Goal: Task Accomplishment & Management: Use online tool/utility

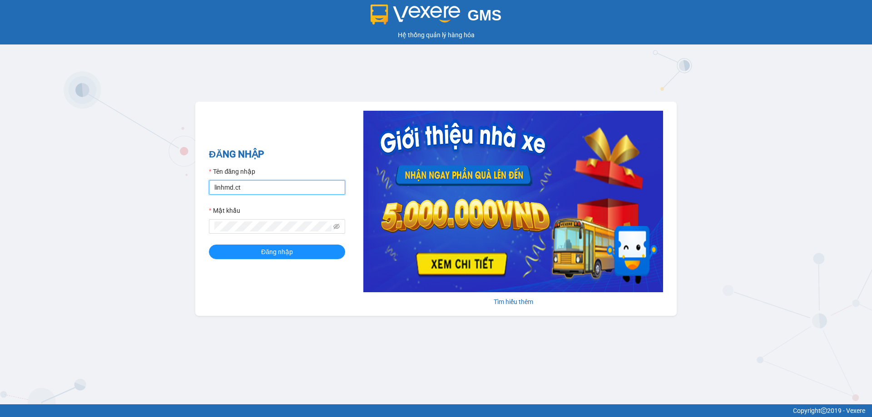
click at [262, 191] on input "linhmd.ct" at bounding box center [277, 187] width 136 height 15
type input "nhatmd.ct"
click at [272, 251] on span "Đăng nhập" at bounding box center [277, 252] width 32 height 10
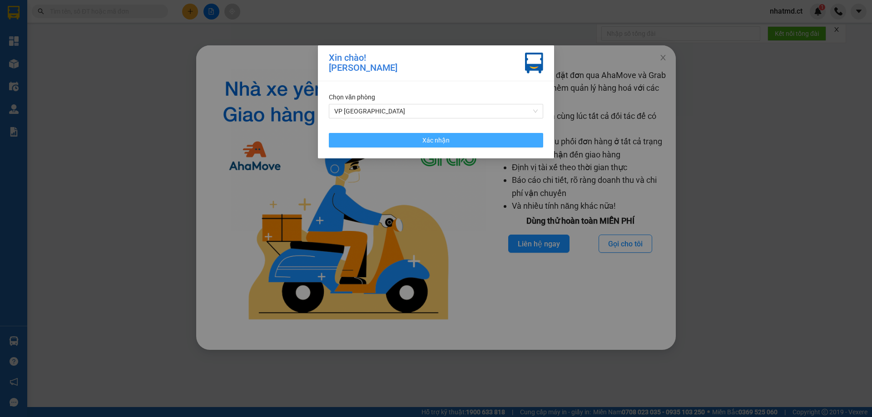
click at [393, 135] on button "Xác nhận" at bounding box center [436, 140] width 214 height 15
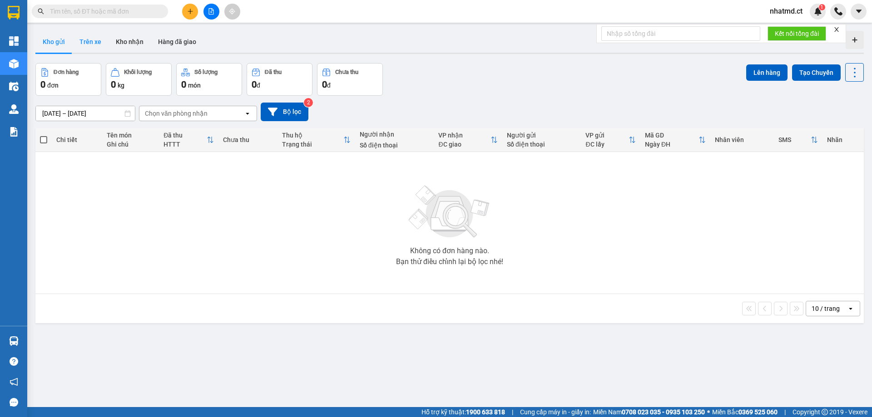
click at [77, 43] on button "Trên xe" at bounding box center [90, 42] width 36 height 22
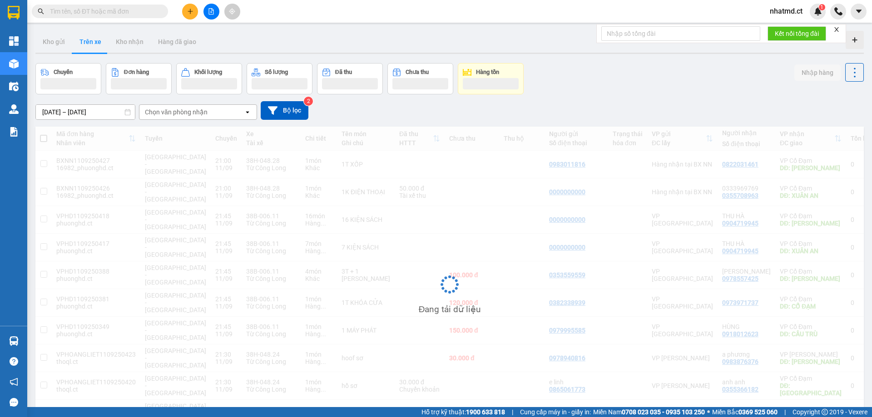
click at [201, 113] on div "Chọn văn phòng nhận" at bounding box center [176, 112] width 63 height 9
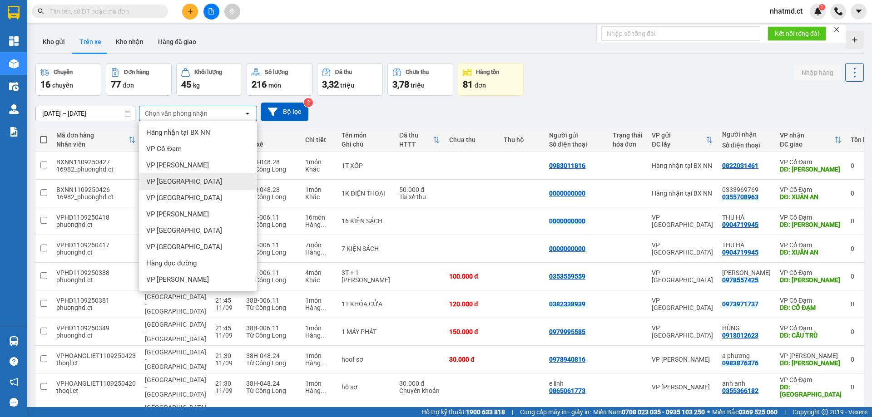
click at [174, 180] on span "VP [GEOGRAPHIC_DATA]" at bounding box center [184, 181] width 76 height 9
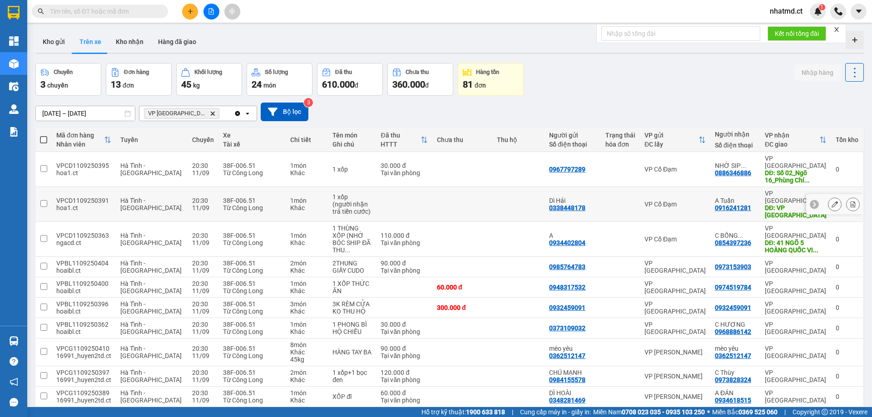
scroll to position [42, 0]
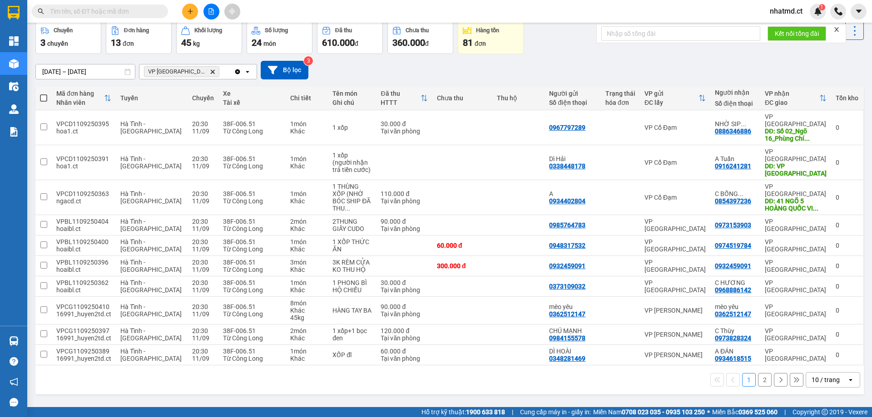
click at [812, 376] on div "10 / trang" at bounding box center [826, 380] width 28 height 9
click at [804, 338] on div "100 / trang" at bounding box center [826, 338] width 54 height 16
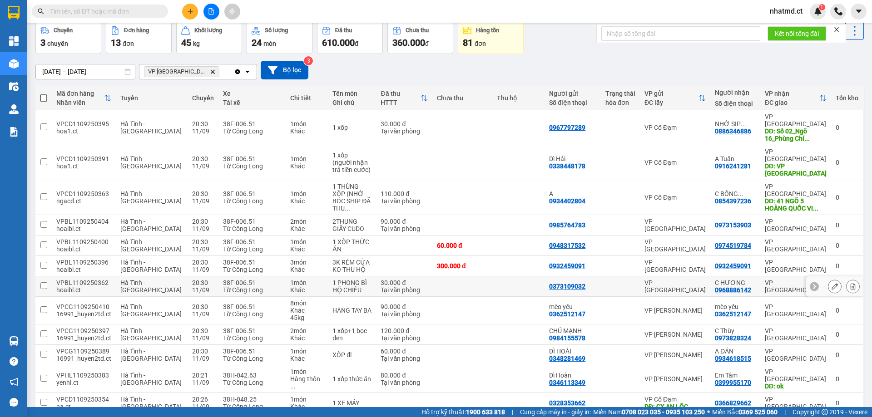
scroll to position [77, 0]
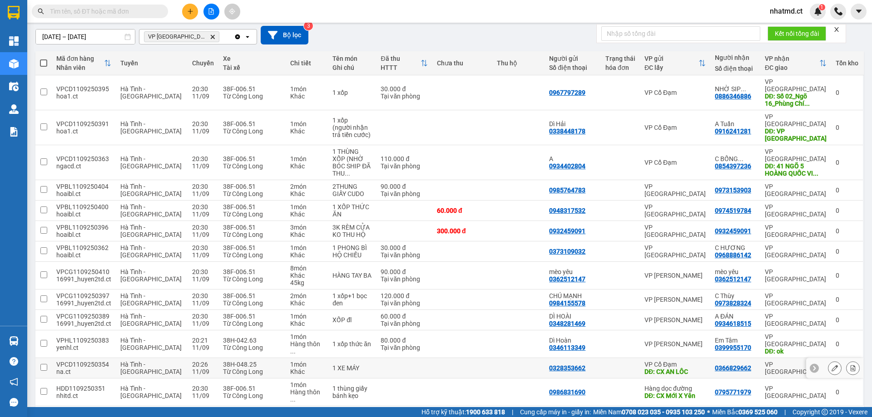
click at [361, 358] on td "1 XE MÁY" at bounding box center [352, 368] width 48 height 20
checkbox input "true"
